Goal: Task Accomplishment & Management: Complete application form

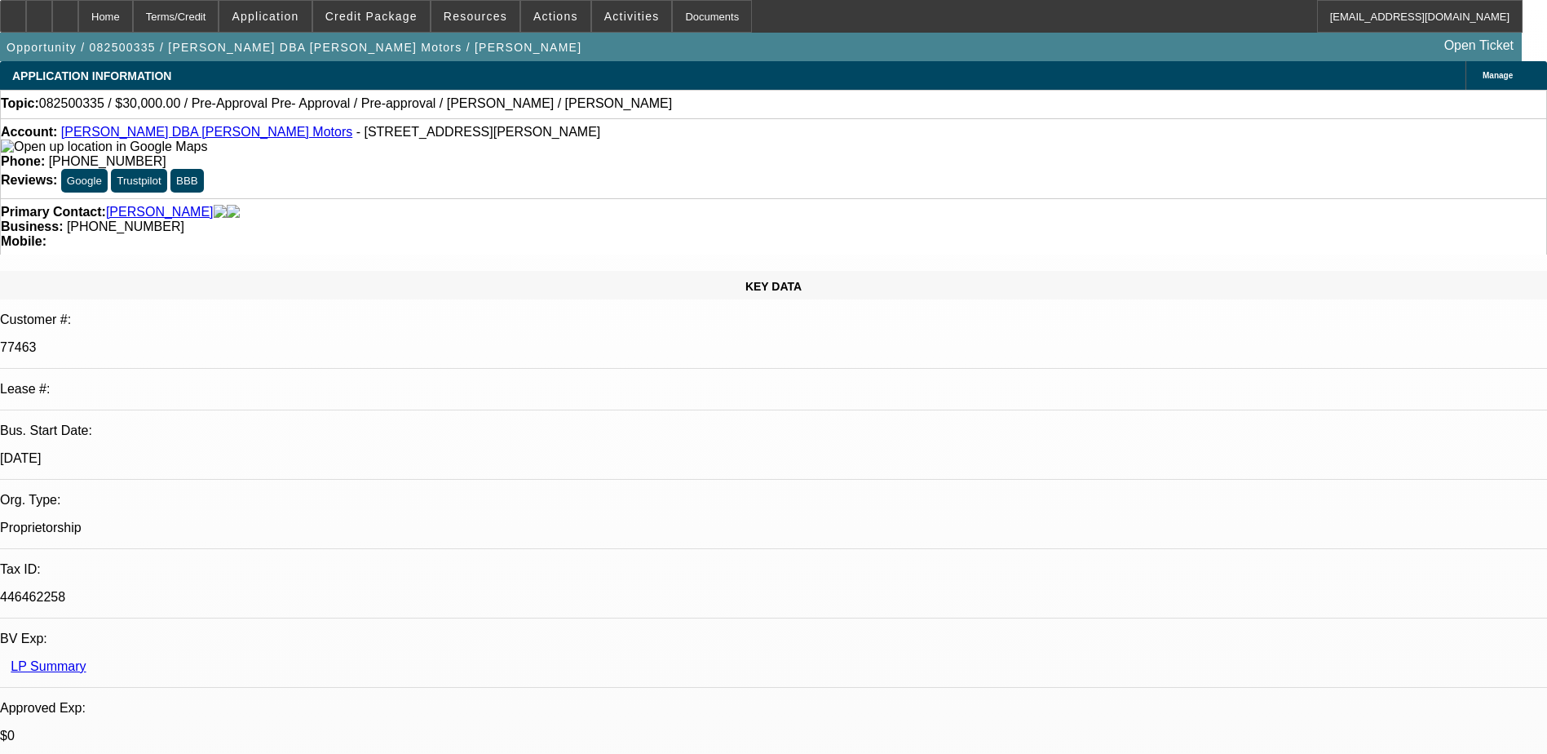
drag, startPoint x: 648, startPoint y: 131, endPoint x: 568, endPoint y: 131, distance: 79.9
select select "0"
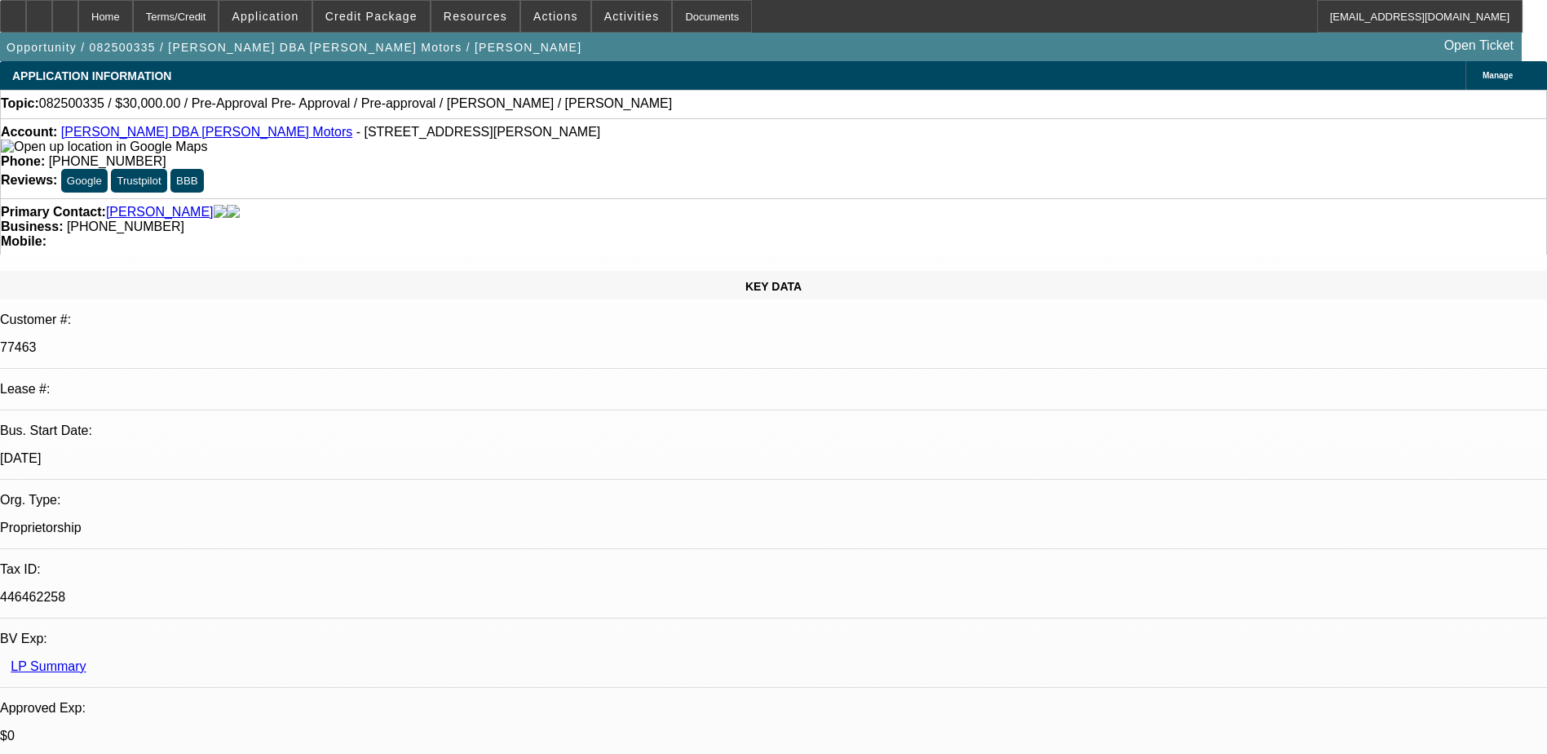
select select "0"
select select "2"
select select "0"
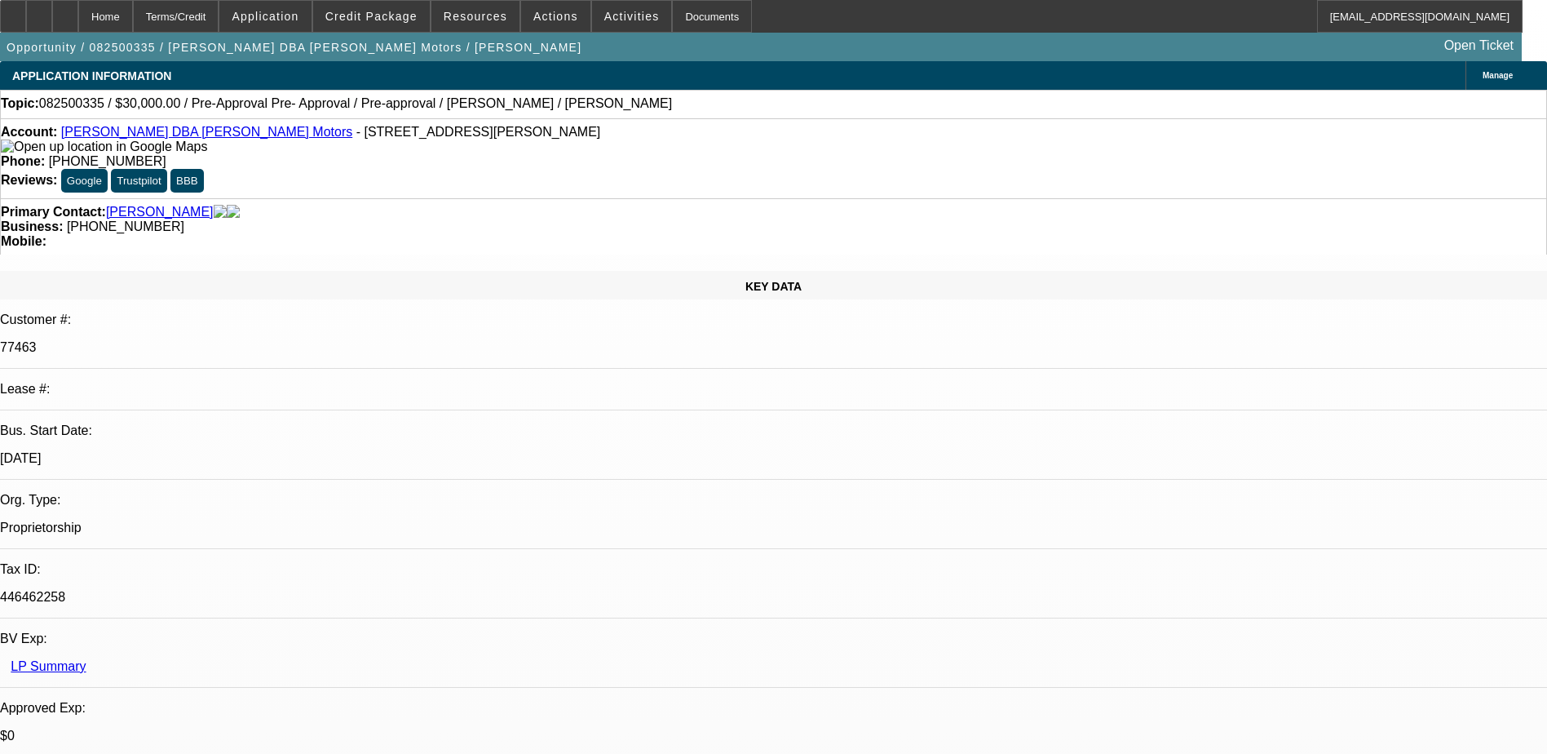
select select "1"
select select "6"
select select "1"
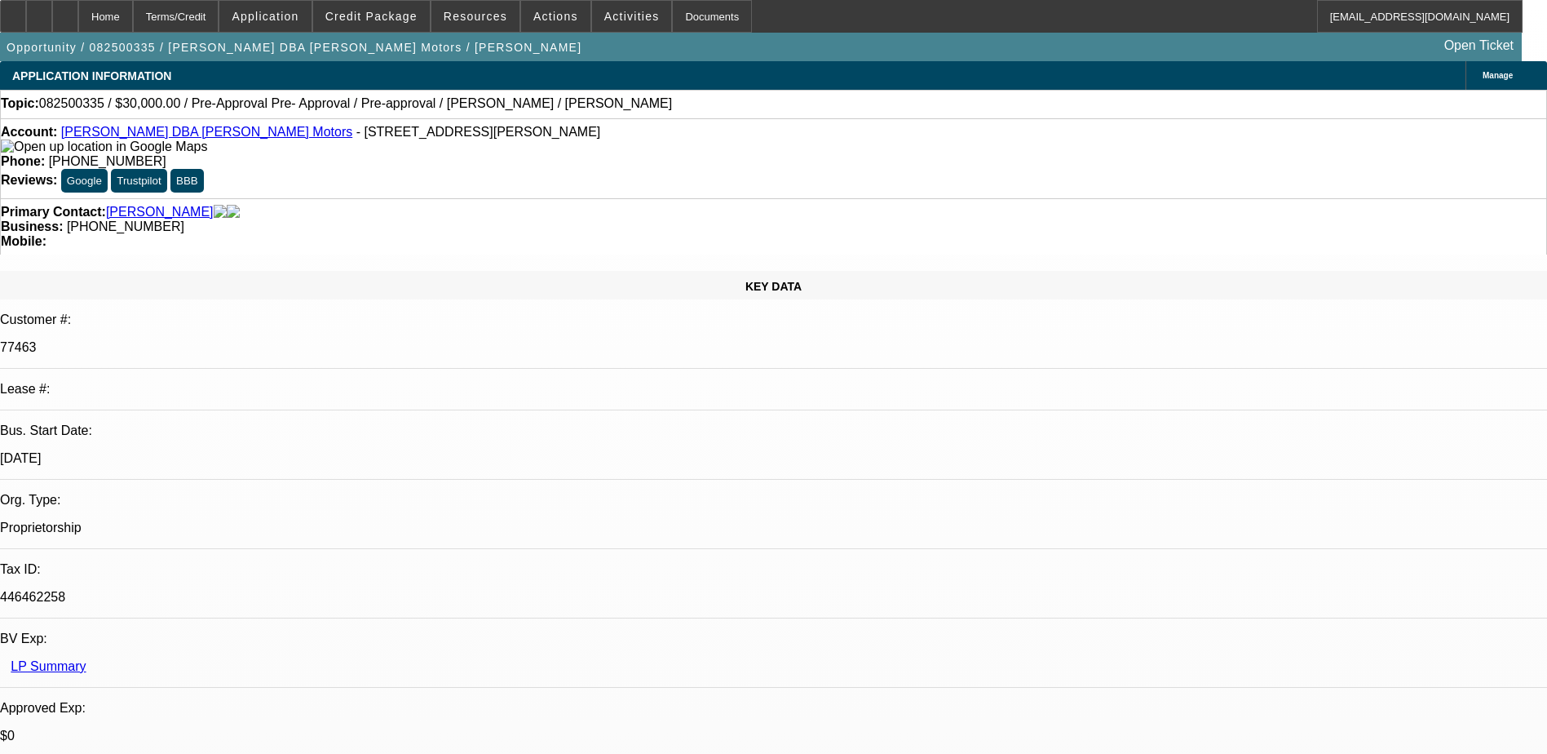
select select "6"
select select "1"
select select "2"
select select "6"
drag, startPoint x: 567, startPoint y: 131, endPoint x: 644, endPoint y: 138, distance: 77.8
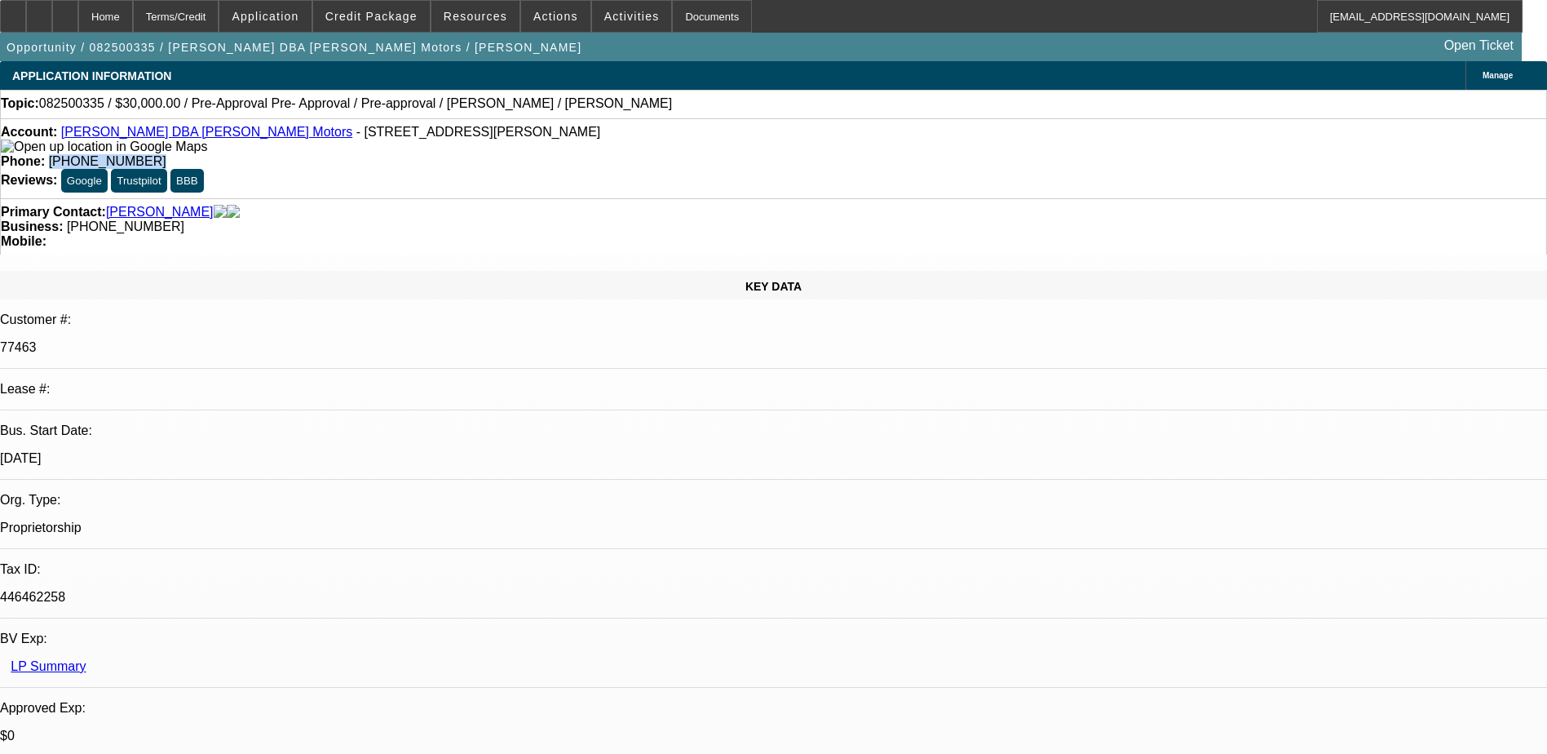
click at [644, 154] on div "Phone: [PHONE_NUMBER]" at bounding box center [774, 161] width 1546 height 15
drag, startPoint x: 644, startPoint y: 138, endPoint x: 608, endPoint y: 134, distance: 36.9
copy span "[PHONE_NUMBER]"
